Goal: Task Accomplishment & Management: Use online tool/utility

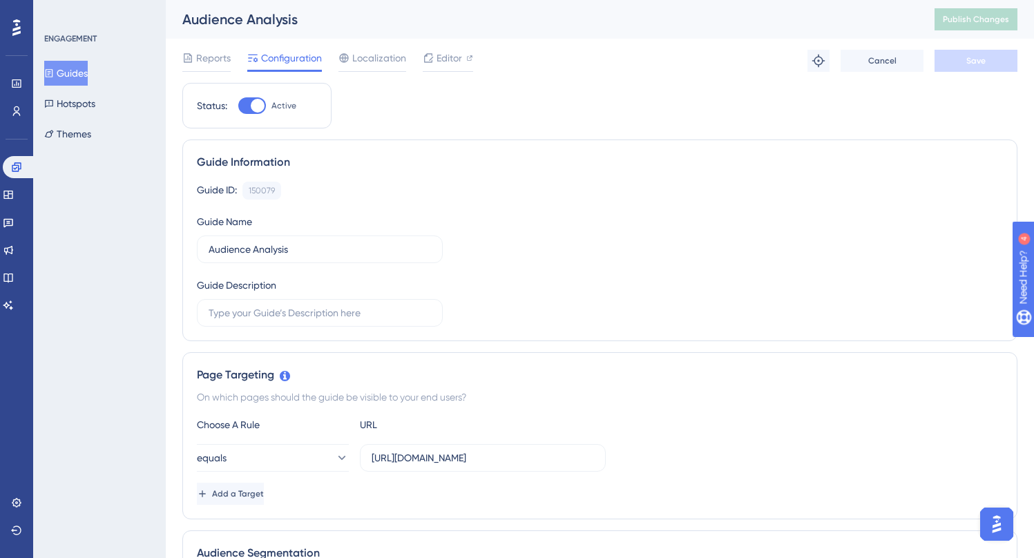
scroll to position [69, 0]
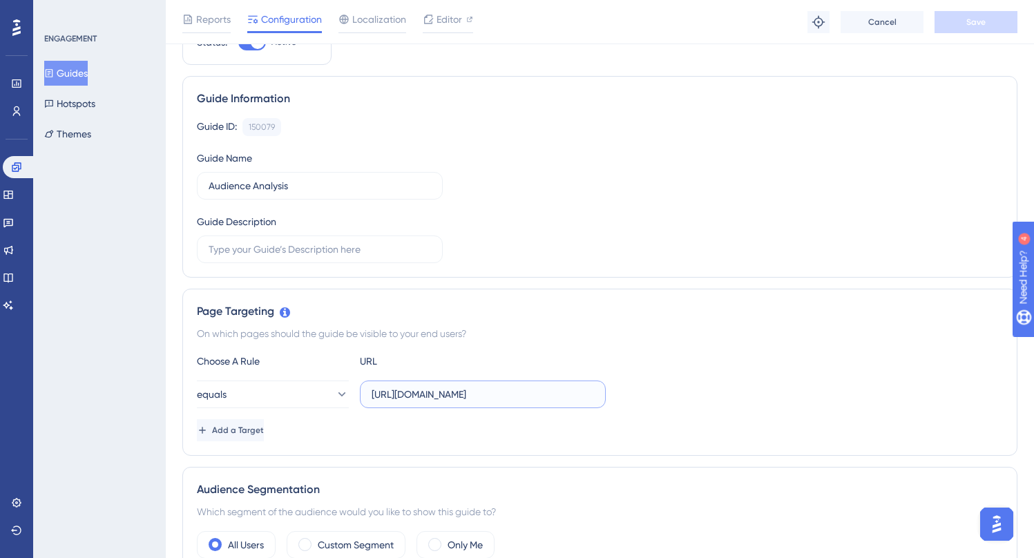
click at [479, 391] on input "[URL][DOMAIN_NAME]" at bounding box center [483, 394] width 222 height 15
click at [522, 373] on div "Choose A Rule URL equals [URL][DOMAIN_NAME] Add a Target" at bounding box center [600, 397] width 806 height 88
click at [528, 392] on input "[URL][DOMAIN_NAME]" at bounding box center [483, 394] width 222 height 15
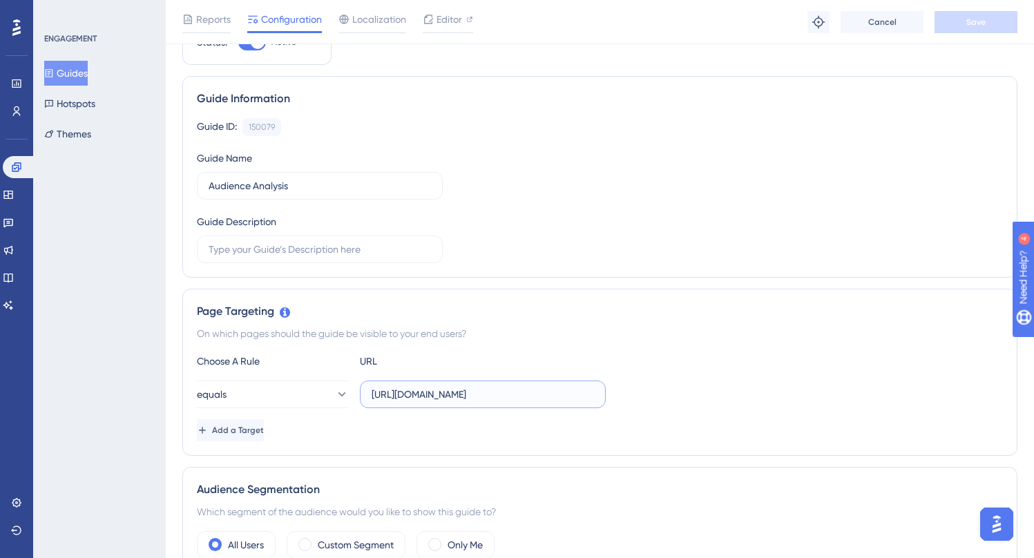
scroll to position [0, 140]
drag, startPoint x: 548, startPoint y: 400, endPoint x: 605, endPoint y: 401, distance: 57.4
click at [605, 401] on label "[URL][DOMAIN_NAME]" at bounding box center [483, 395] width 246 height 28
click at [575, 397] on input "[URL][DOMAIN_NAME]" at bounding box center [483, 394] width 222 height 15
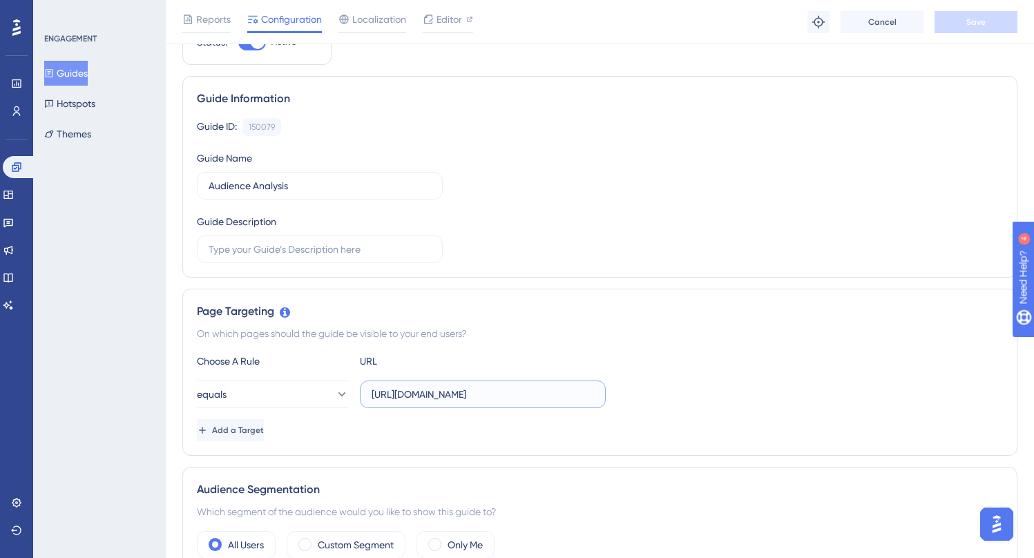
click at [575, 397] on input "[URL][DOMAIN_NAME]" at bounding box center [483, 394] width 222 height 15
click at [694, 368] on div "Choose A Rule URL" at bounding box center [600, 361] width 806 height 17
